Goal: Go to known website: Access a specific website the user already knows

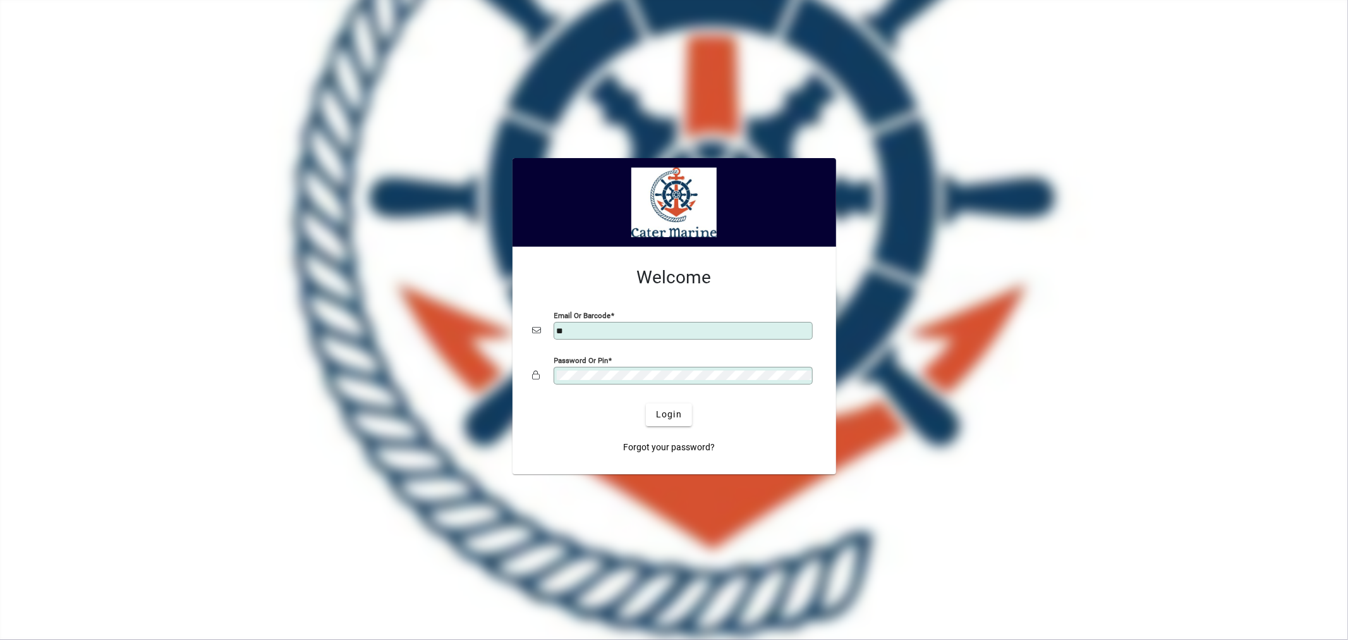
type input "**********"
click at [675, 417] on span "Login" at bounding box center [669, 414] width 26 height 13
